Goal: Task Accomplishment & Management: Complete application form

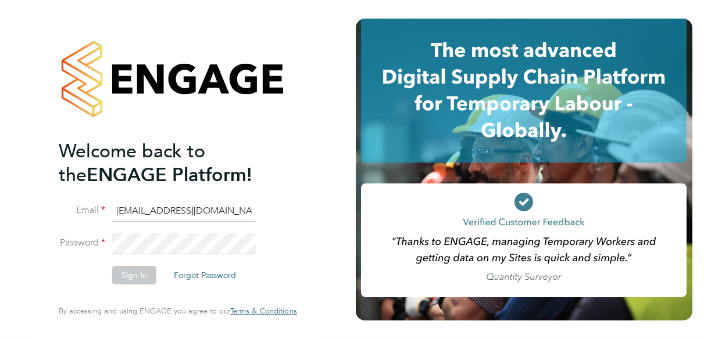
drag, startPoint x: 142, startPoint y: 256, endPoint x: 109, endPoint y: 26, distance: 231.9
click at [109, 26] on div at bounding box center [178, 79] width 238 height 121
click at [132, 272] on button "Sign In" at bounding box center [134, 275] width 44 height 19
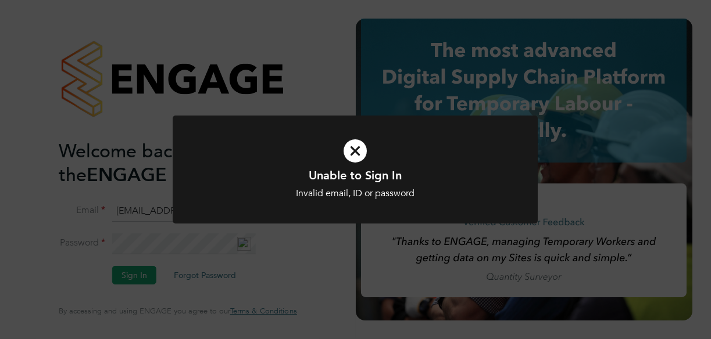
click at [349, 157] on icon at bounding box center [355, 150] width 302 height 45
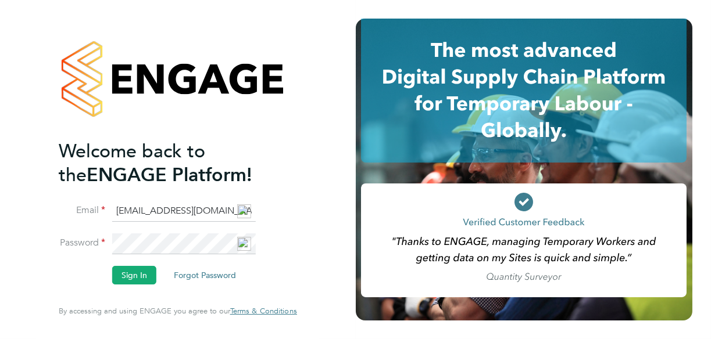
click at [239, 214] on img at bounding box center [244, 212] width 14 height 14
click at [233, 216] on input "[EMAIL_ADDRESS][DOMAIN_NAME]" at bounding box center [184, 211] width 144 height 21
click at [237, 214] on img at bounding box center [244, 212] width 14 height 14
click at [234, 209] on input "[EMAIL_ADDRESS][DOMAIN_NAME]" at bounding box center [184, 211] width 144 height 21
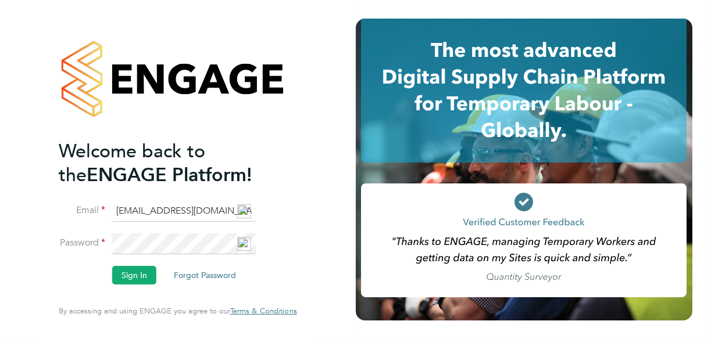
click at [234, 209] on input "[EMAIL_ADDRESS][DOMAIN_NAME]" at bounding box center [184, 211] width 144 height 21
click at [231, 211] on input "[EMAIL_ADDRESS][DOMAIN_NAME]" at bounding box center [184, 211] width 144 height 21
type input "m"
click at [152, 212] on input "m" at bounding box center [184, 211] width 144 height 21
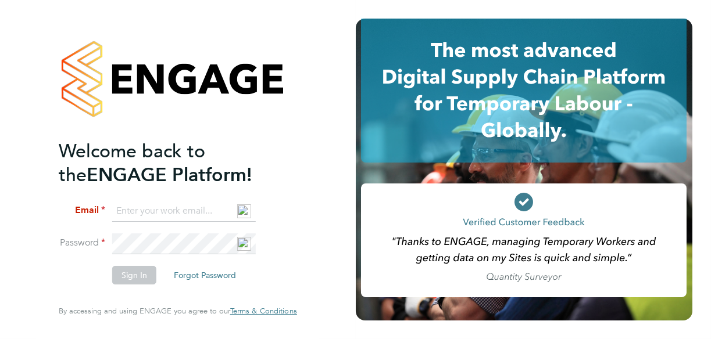
click at [174, 207] on input at bounding box center [184, 211] width 144 height 21
click at [131, 275] on button "Sign In" at bounding box center [134, 275] width 44 height 19
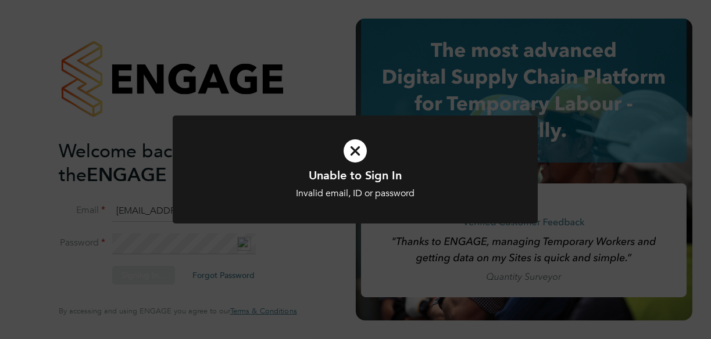
click at [356, 147] on icon at bounding box center [355, 150] width 302 height 45
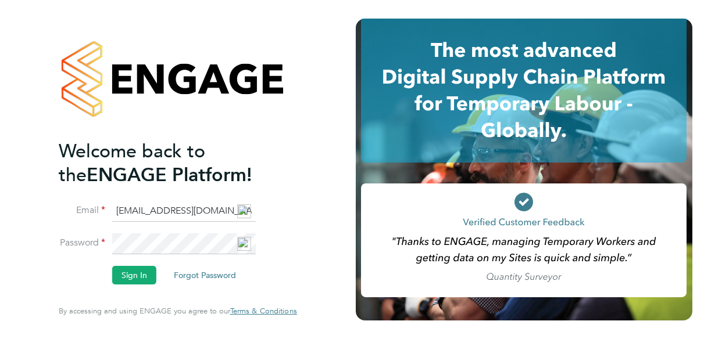
click at [245, 242] on img at bounding box center [244, 244] width 14 height 14
click at [134, 275] on button "Sign In" at bounding box center [134, 275] width 44 height 19
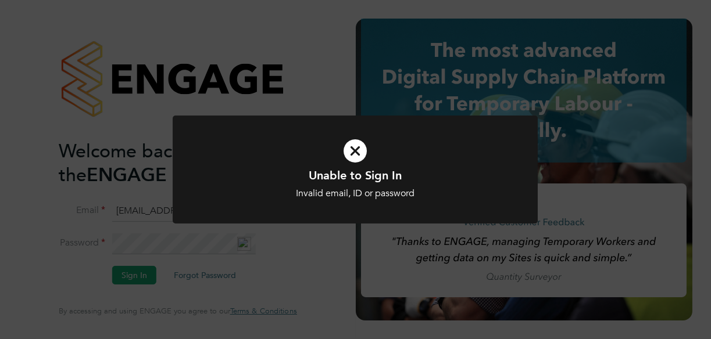
click at [341, 152] on icon at bounding box center [355, 150] width 302 height 45
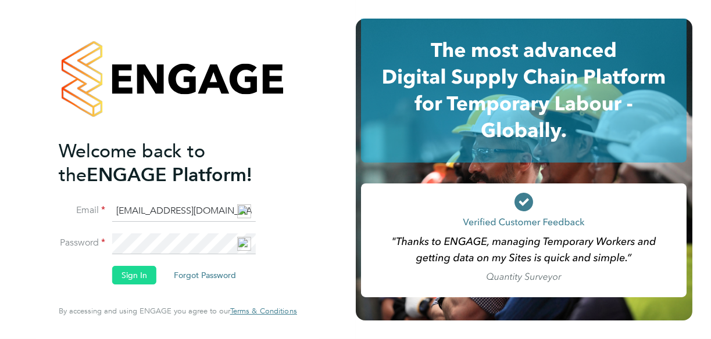
click at [138, 278] on button "Sign In" at bounding box center [134, 275] width 44 height 19
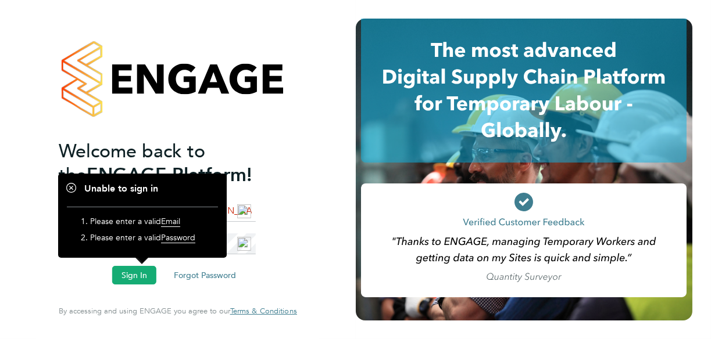
click at [159, 270] on li "Sign In Forgot Password" at bounding box center [172, 281] width 227 height 30
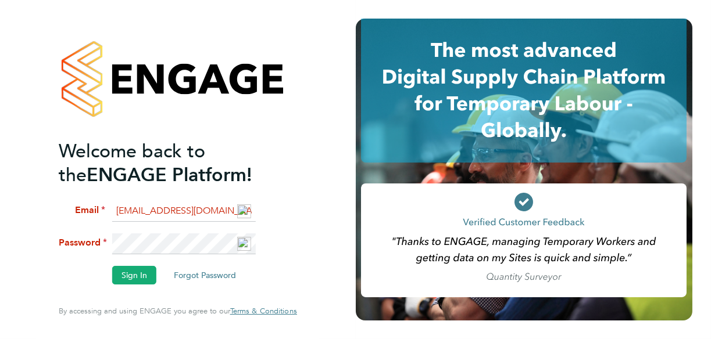
click at [237, 213] on img at bounding box center [244, 212] width 14 height 14
click at [235, 212] on input "[EMAIL_ADDRESS][DOMAIN_NAME]" at bounding box center [184, 211] width 144 height 21
type input "d"
click at [156, 213] on input at bounding box center [184, 211] width 144 height 21
type input "[EMAIL_ADDRESS][DOMAIN_NAME]"
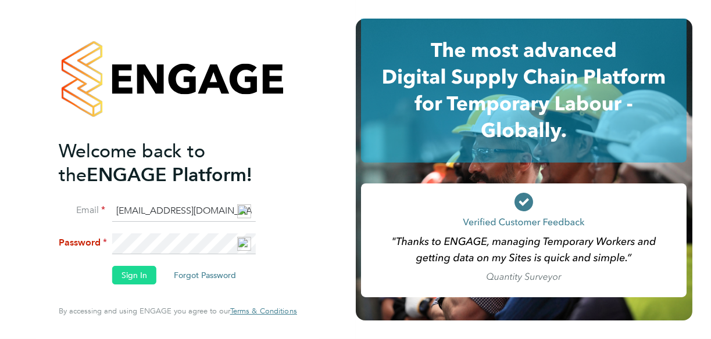
click at [129, 279] on button "Sign In" at bounding box center [134, 275] width 44 height 19
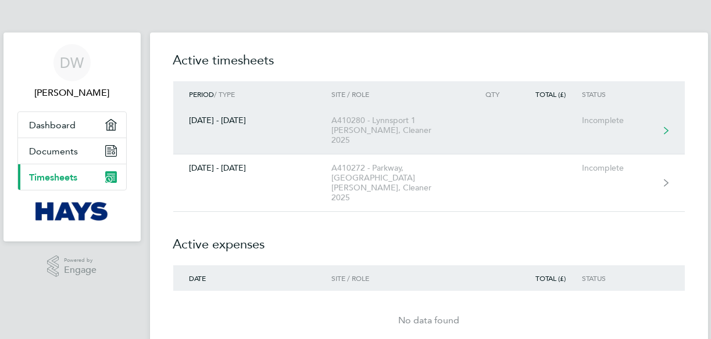
click at [356, 121] on div "A410280 - Lynnsport 1 [PERSON_NAME], Cleaner 2025" at bounding box center [397, 131] width 133 height 30
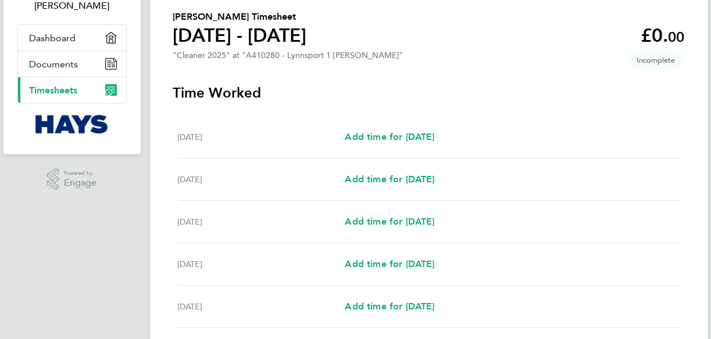
scroll to position [95, 0]
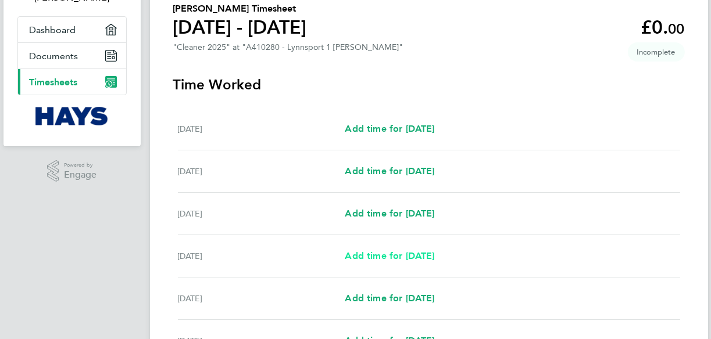
click at [376, 253] on span "Add time for Tue 23 Sep" at bounding box center [389, 255] width 89 height 11
select select "30"
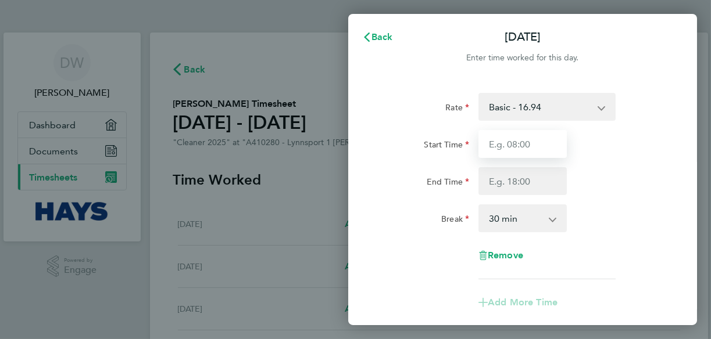
click at [524, 146] on input "Start Time" at bounding box center [522, 144] width 88 height 28
type input "11:00"
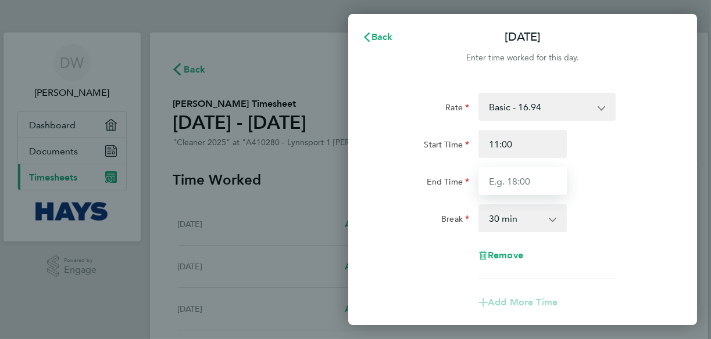
type input "16:00"
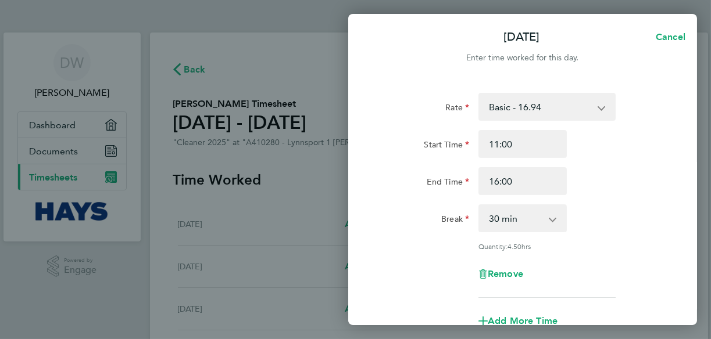
click at [551, 221] on app-icon-cross-button at bounding box center [558, 219] width 14 height 26
click at [529, 220] on select "0 min 15 min 30 min 45 min 60 min 75 min 90 min" at bounding box center [515, 219] width 72 height 26
select select "0"
click at [479, 206] on select "0 min 15 min 30 min 45 min 60 min 75 min 90 min" at bounding box center [515, 219] width 72 height 26
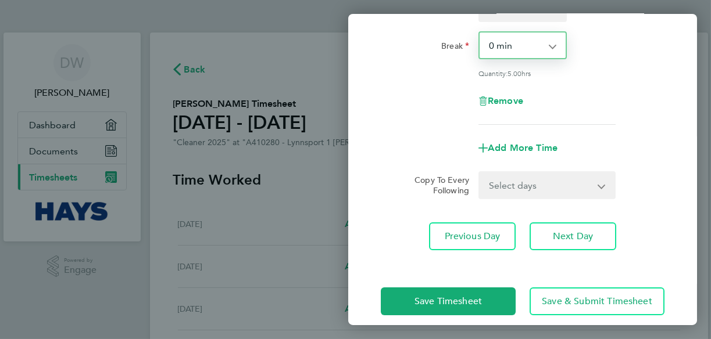
scroll to position [175, 0]
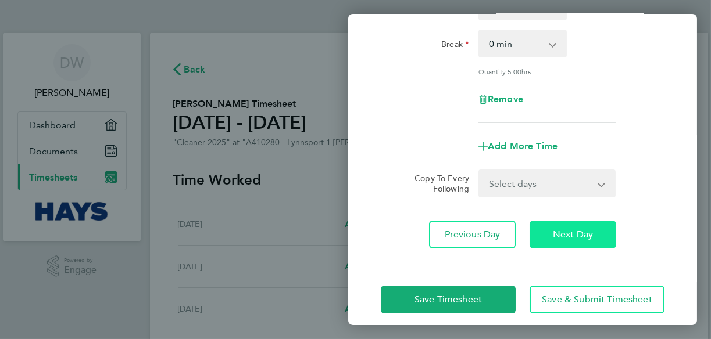
click at [565, 238] on span "Next Day" at bounding box center [573, 235] width 40 height 12
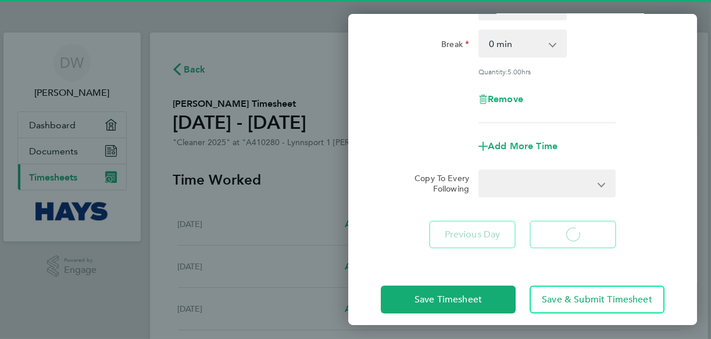
select select "30"
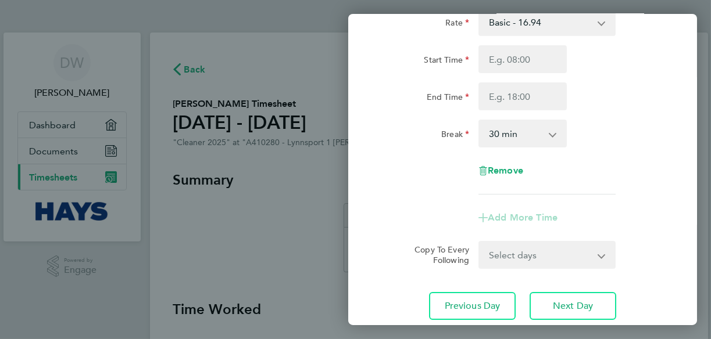
scroll to position [167, 0]
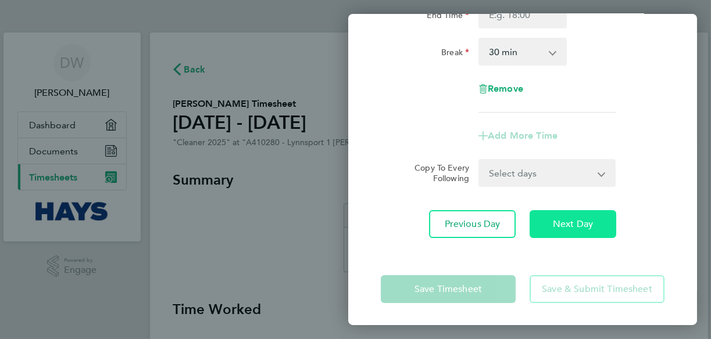
click at [561, 224] on span "Next Day" at bounding box center [573, 224] width 40 height 12
select select "30"
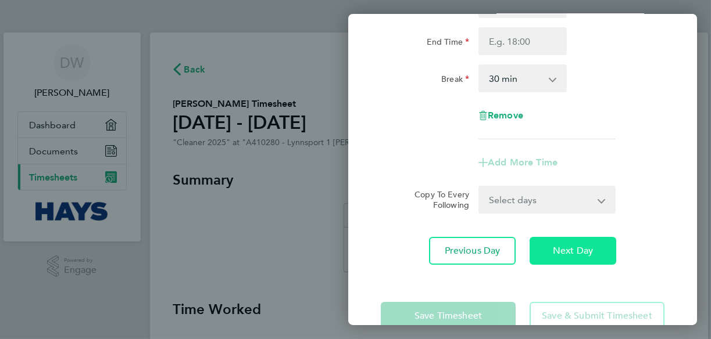
scroll to position [167, 0]
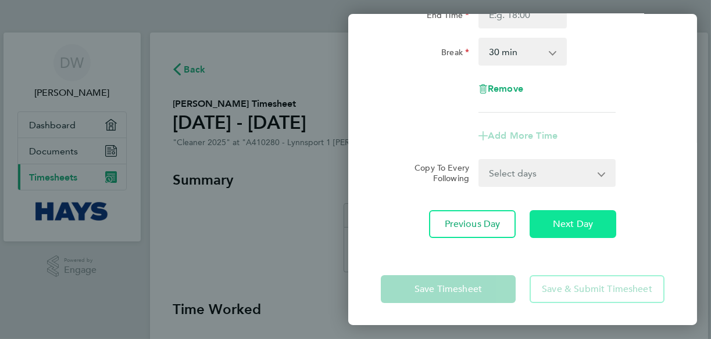
click at [567, 224] on span "Next Day" at bounding box center [573, 224] width 40 height 12
select select "30"
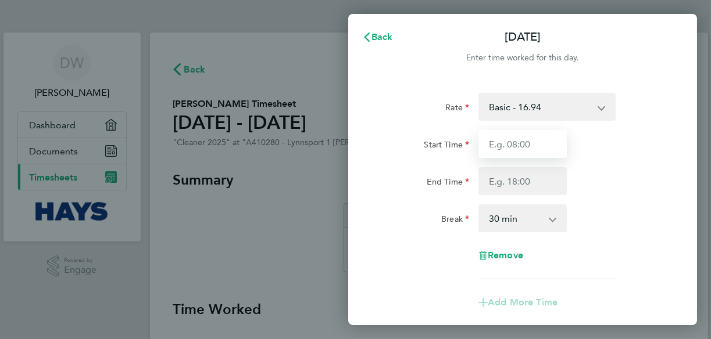
click at [514, 145] on input "Start Time" at bounding box center [522, 144] width 88 height 28
type input "11:00"
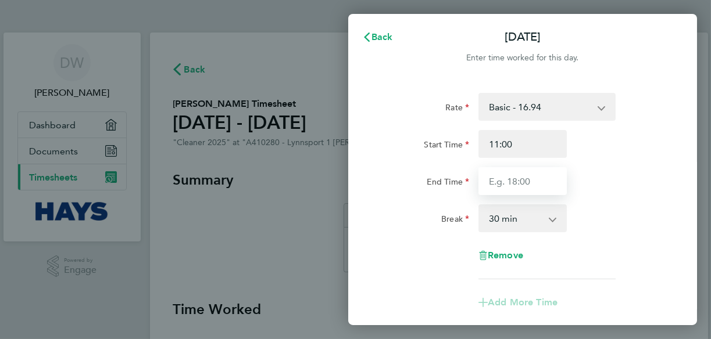
type input "16:00"
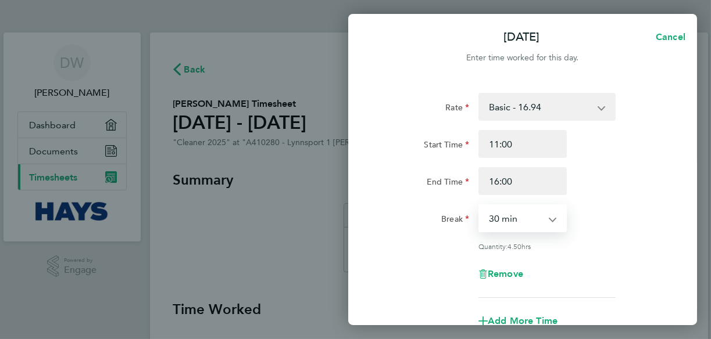
click at [528, 219] on select "0 min 15 min 30 min 45 min 60 min 75 min 90 min" at bounding box center [515, 219] width 72 height 26
select select "0"
click at [479, 206] on select "0 min 15 min 30 min 45 min 60 min 75 min 90 min" at bounding box center [515, 219] width 72 height 26
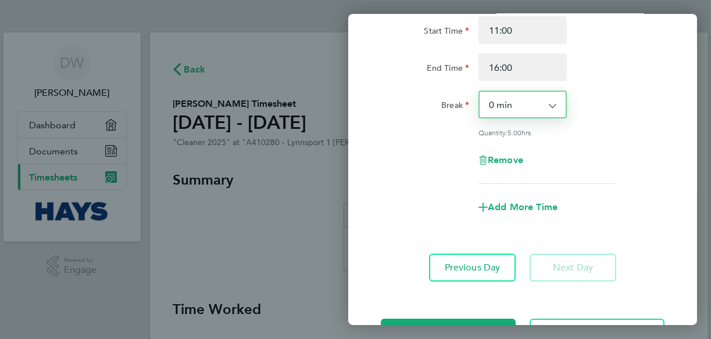
scroll to position [156, 0]
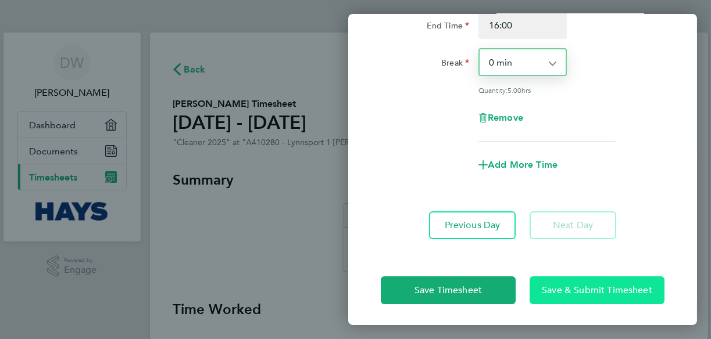
click at [586, 292] on span "Save & Submit Timesheet" at bounding box center [597, 291] width 110 height 12
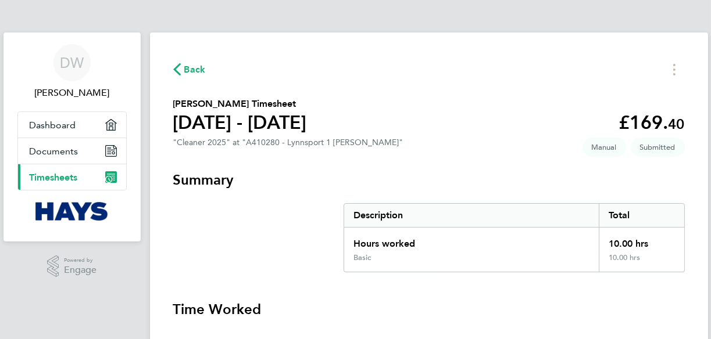
click at [196, 71] on span "Back" at bounding box center [194, 70] width 21 height 14
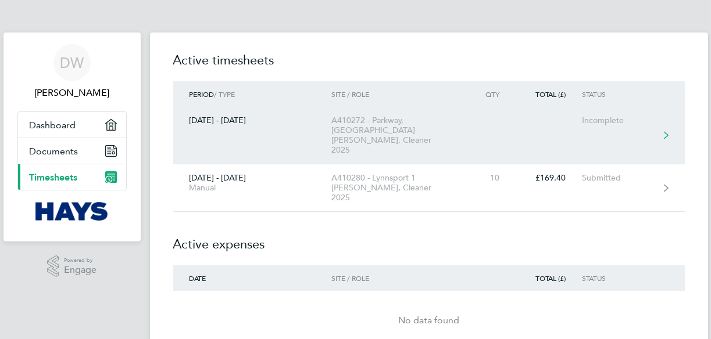
click at [395, 117] on div "A410272 - Parkway, Kings Lynn, Cleaner 2025" at bounding box center [397, 136] width 133 height 40
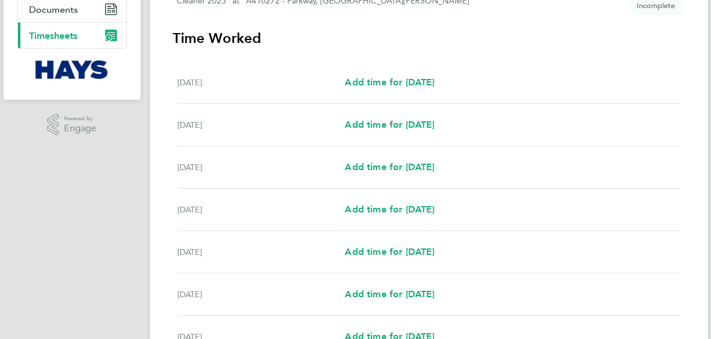
scroll to position [142, 0]
click at [428, 160] on link "Add time for Mon 22 Sep" at bounding box center [389, 167] width 89 height 14
select select "30"
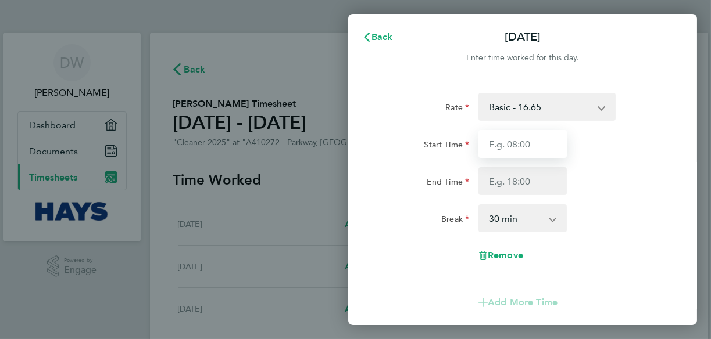
click at [516, 145] on input "Start Time" at bounding box center [522, 144] width 88 height 28
type input "11:00"
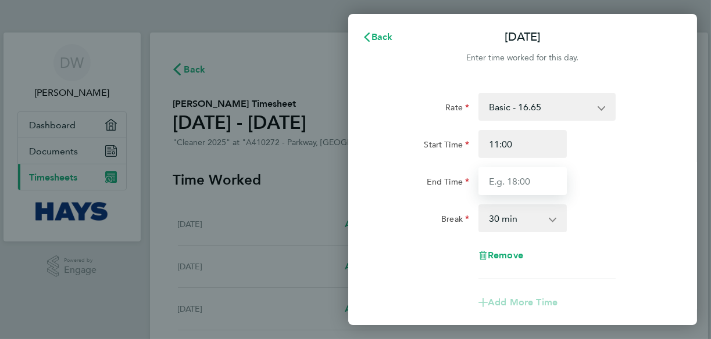
type input "16:00"
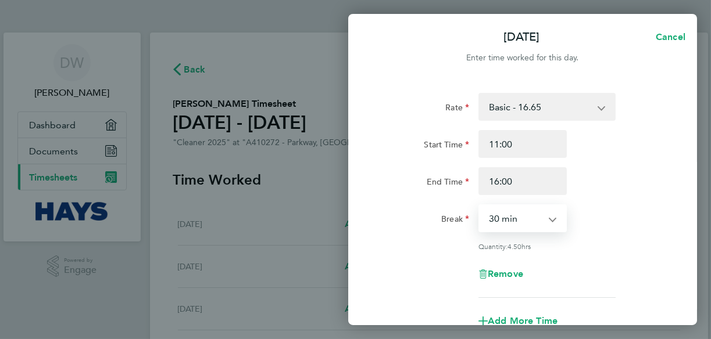
click at [549, 220] on select "0 min 15 min 30 min 45 min 60 min 75 min 90 min" at bounding box center [515, 219] width 72 height 26
select select "0"
click at [479, 206] on select "0 min 15 min 30 min 45 min 60 min 75 min 90 min" at bounding box center [515, 219] width 72 height 26
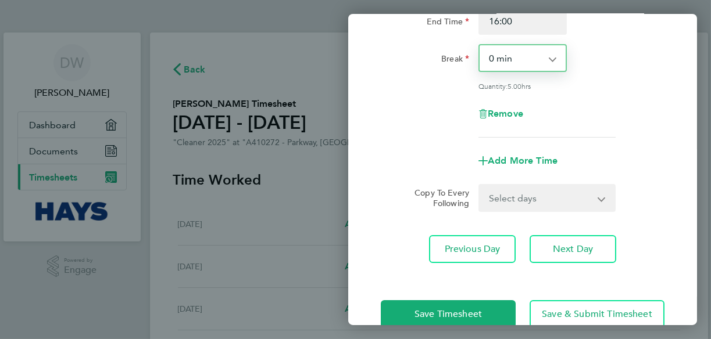
scroll to position [176, 0]
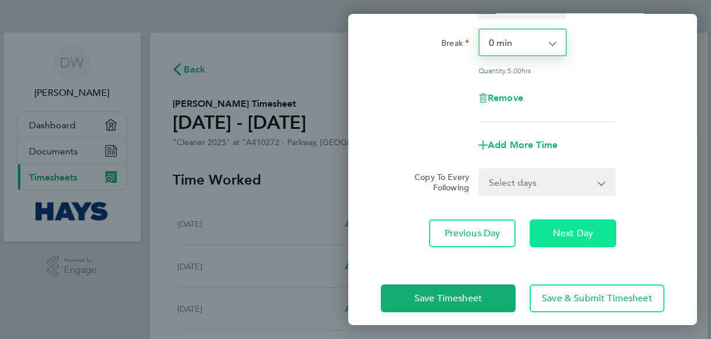
click at [571, 234] on span "Next Day" at bounding box center [573, 234] width 40 height 12
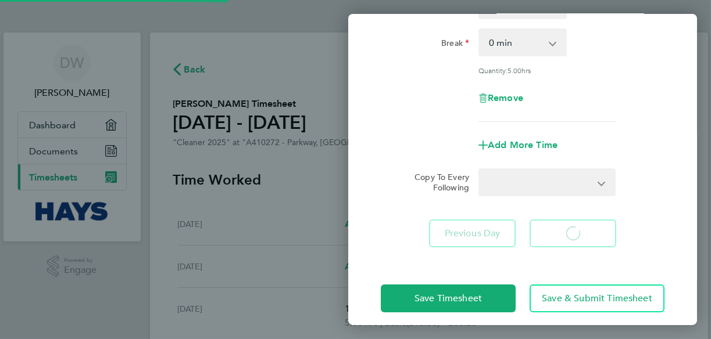
select select "30"
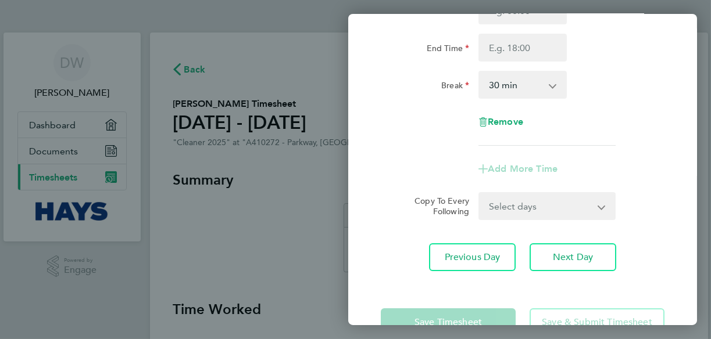
scroll to position [167, 0]
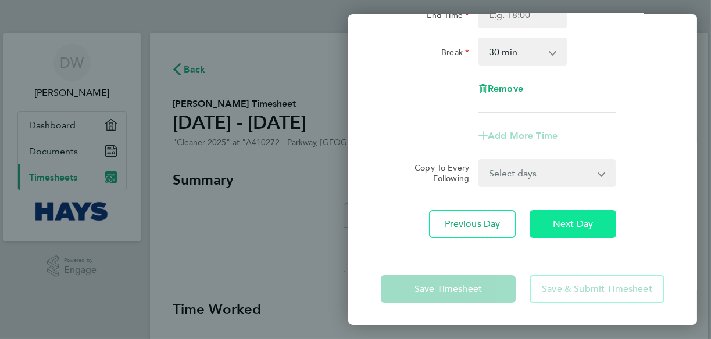
click at [564, 226] on span "Next Day" at bounding box center [573, 224] width 40 height 12
select select "30"
click at [569, 229] on button "Next Day" at bounding box center [572, 224] width 87 height 28
select select "30"
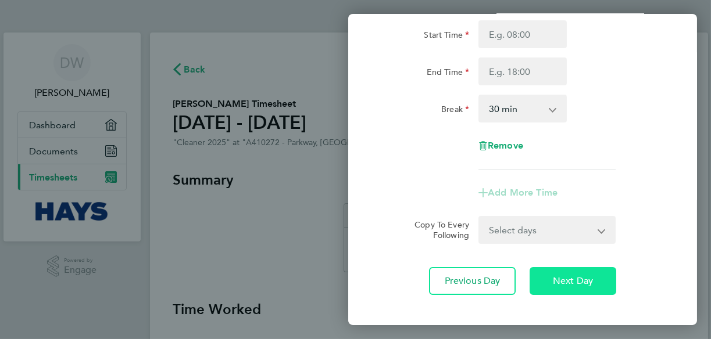
scroll to position [167, 0]
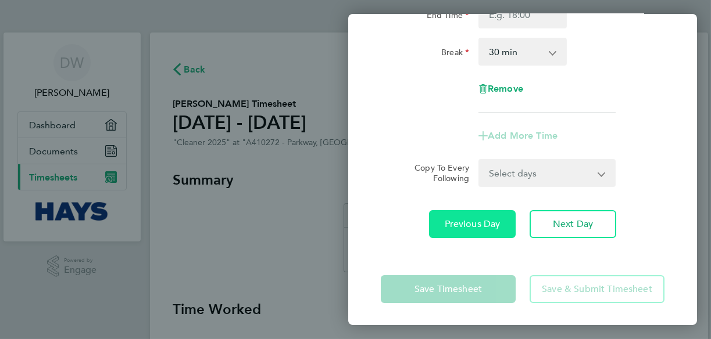
click at [467, 219] on span "Previous Day" at bounding box center [472, 224] width 56 height 12
select select "30"
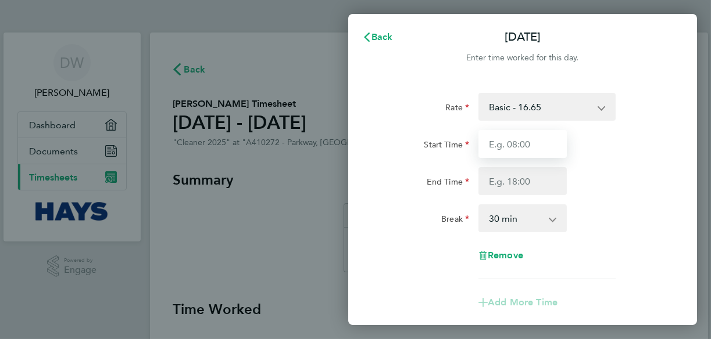
click at [511, 144] on input "Start Time" at bounding box center [522, 144] width 88 height 28
type input "11:00"
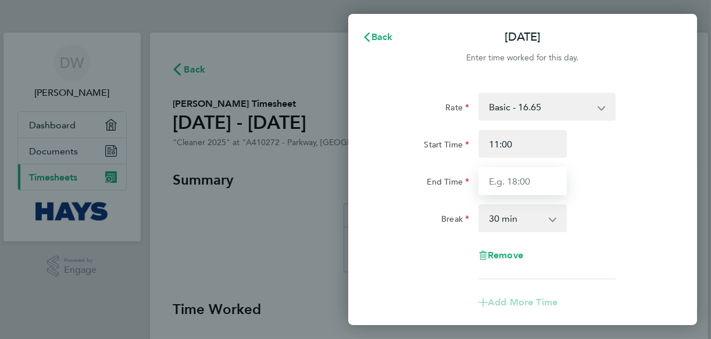
type input "16:00"
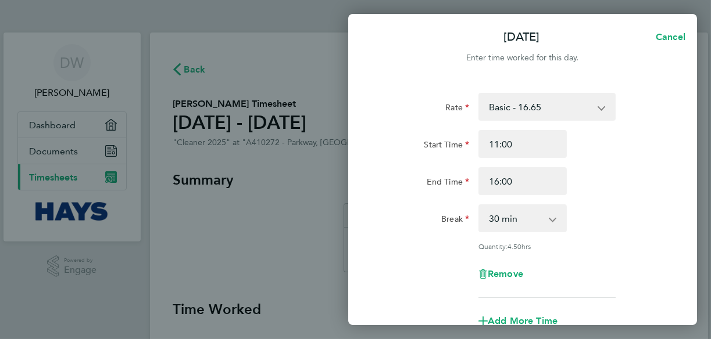
click at [516, 218] on select "0 min 15 min 30 min 45 min 60 min 75 min 90 min" at bounding box center [515, 219] width 72 height 26
select select "0"
click at [479, 206] on select "0 min 15 min 30 min 45 min 60 min 75 min 90 min" at bounding box center [515, 219] width 72 height 26
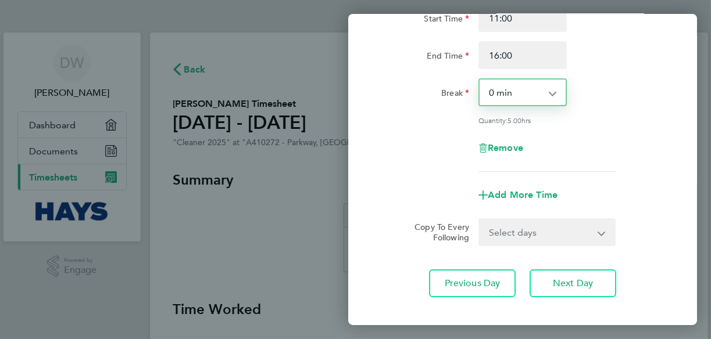
scroll to position [184, 0]
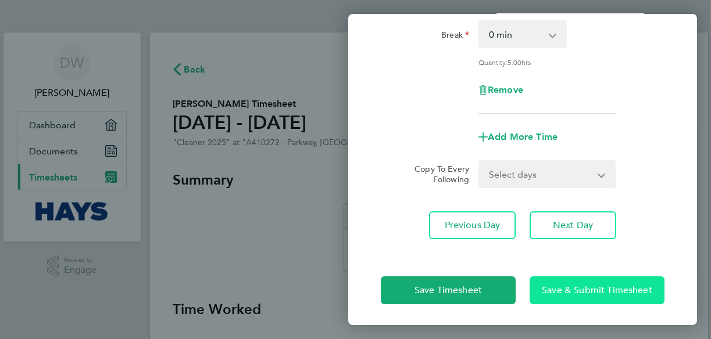
click at [567, 288] on span "Save & Submit Timesheet" at bounding box center [597, 291] width 110 height 12
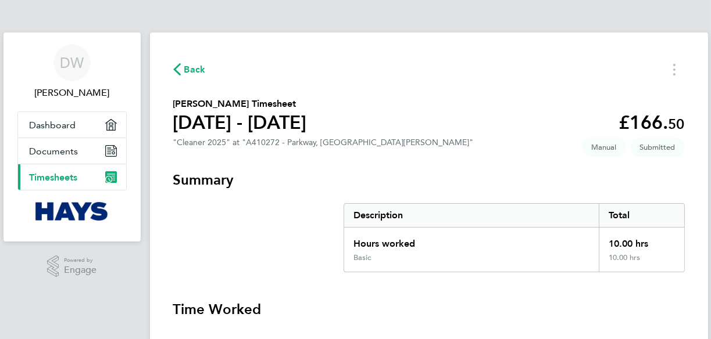
click at [196, 66] on span "Back" at bounding box center [194, 70] width 21 height 14
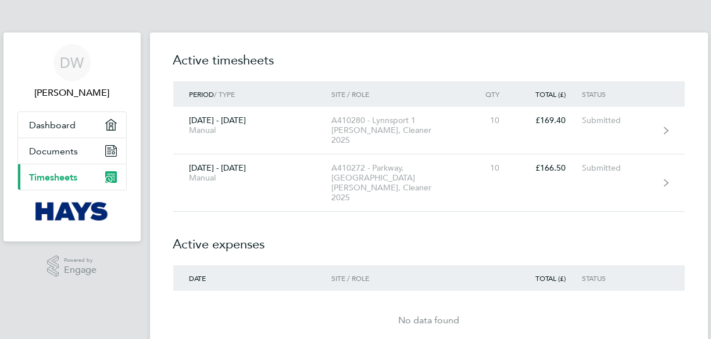
click at [359, 274] on div "Site / Role" at bounding box center [397, 278] width 133 height 8
